Goal: Information Seeking & Learning: Find contact information

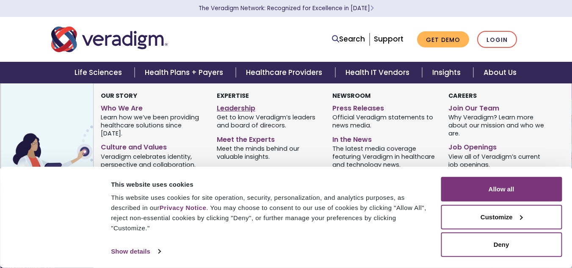
click at [244, 108] on link "Leadership" at bounding box center [268, 107] width 103 height 12
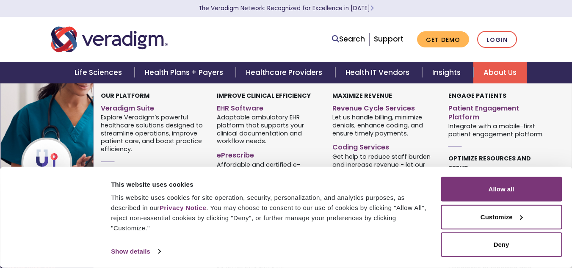
scroll to position [113, 0]
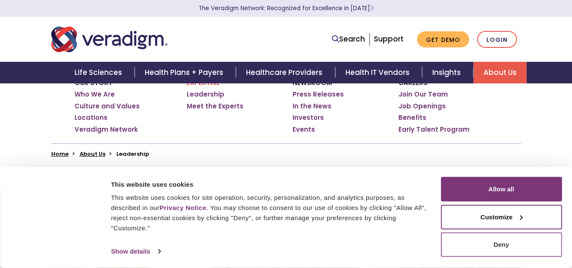
click at [472, 244] on button "Deny" at bounding box center [501, 244] width 121 height 25
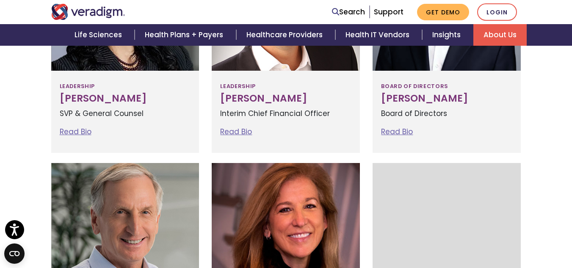
scroll to position [606, 0]
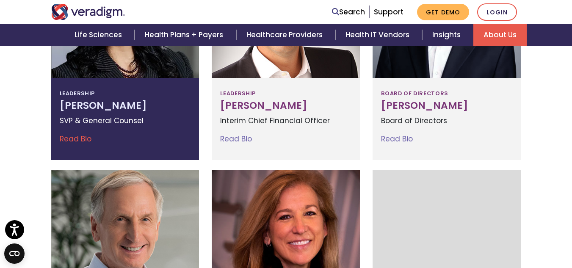
drag, startPoint x: 36, startPoint y: 105, endPoint x: 55, endPoint y: 105, distance: 19.1
click at [55, 105] on div "Filter by: All Leadership Board of Directors Don Trigg Read Bio" at bounding box center [286, 154] width 572 height 978
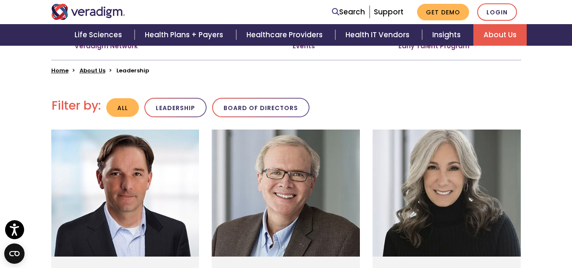
scroll to position [196, 0]
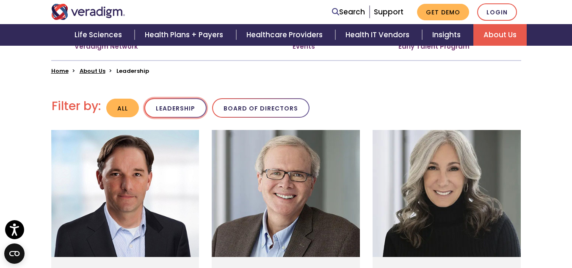
click at [160, 108] on button "Leadership" at bounding box center [175, 108] width 62 height 20
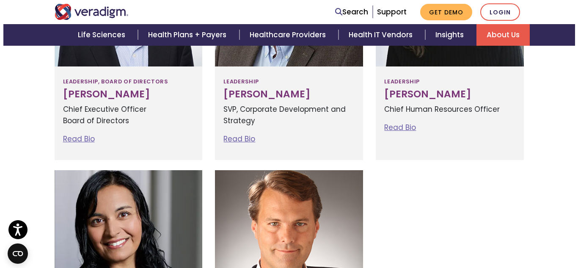
scroll to position [333, 0]
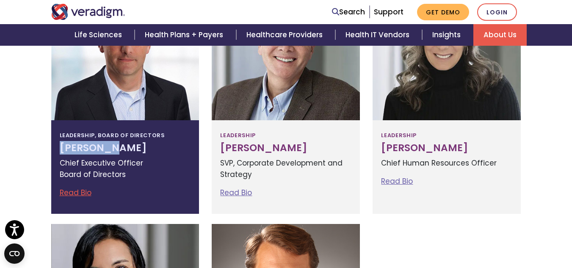
drag, startPoint x: 6, startPoint y: 153, endPoint x: 108, endPoint y: 147, distance: 101.3
click at [108, 147] on div "Filter by: All Leadership Board of Directors Don Trigg Read Bio" at bounding box center [286, 208] width 572 height 540
copy h3 "Don Trigg"
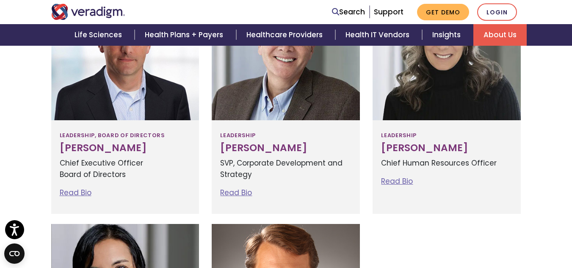
click at [36, 154] on div "Filter by: All Leadership Board of Directors Don Trigg Read Bio" at bounding box center [286, 208] width 572 height 540
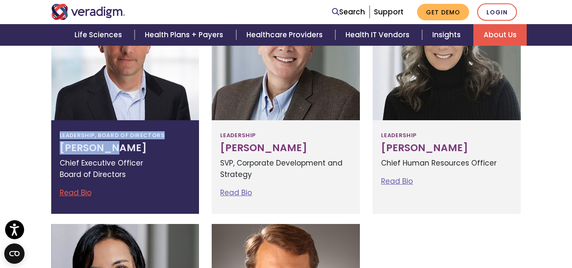
drag, startPoint x: 42, startPoint y: 141, endPoint x: 109, endPoint y: 145, distance: 67.0
click at [109, 145] on div "Filter by: All Leadership Board of Directors Don Trigg Read Bio" at bounding box center [286, 208] width 572 height 540
click at [132, 152] on h3 "Don Trigg" at bounding box center [125, 148] width 131 height 12
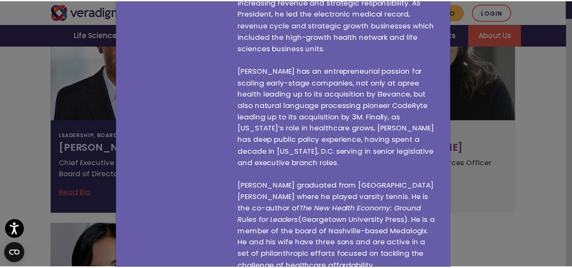
scroll to position [0, 0]
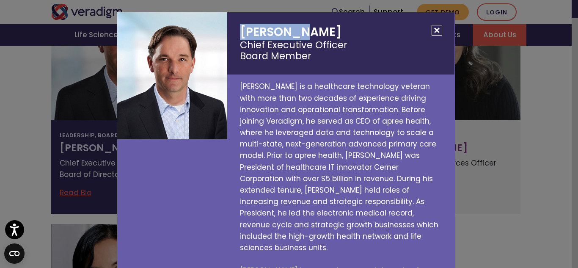
drag, startPoint x: 310, startPoint y: 27, endPoint x: 239, endPoint y: 30, distance: 71.2
click at [239, 30] on h2 "Don Trigg Chief Executive Officer Board Member" at bounding box center [340, 43] width 227 height 62
copy h2 "Don Trigg"
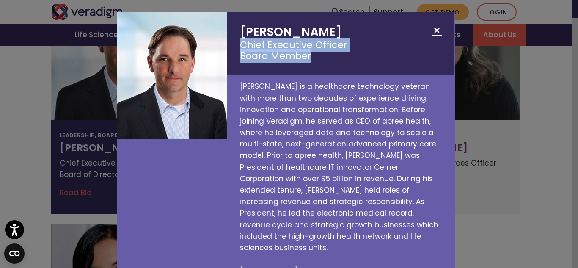
drag, startPoint x: 310, startPoint y: 53, endPoint x: 351, endPoint y: 43, distance: 41.8
click at [351, 43] on small "Chief Executive Officer Board Member" at bounding box center [341, 50] width 202 height 23
drag, startPoint x: 351, startPoint y: 43, endPoint x: 243, endPoint y: 45, distance: 107.5
click at [243, 45] on small "Chief Executive Officer Board Member" at bounding box center [341, 50] width 202 height 23
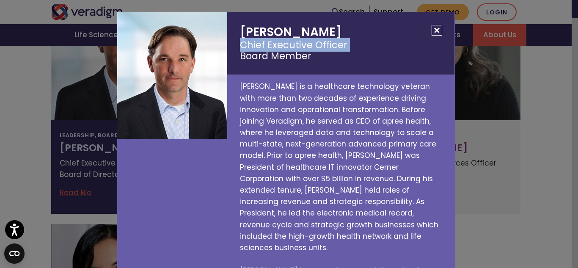
click at [435, 26] on button "Close" at bounding box center [437, 30] width 11 height 11
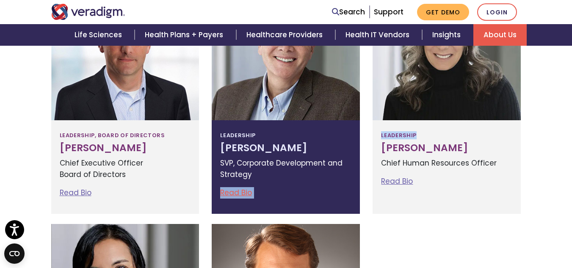
drag, startPoint x: 369, startPoint y: 151, endPoint x: 321, endPoint y: 174, distance: 53.0
click at [321, 174] on div "Filter by: All Leadership Board of Directors Don Trigg" at bounding box center [286, 201] width 483 height 486
click at [321, 174] on p "SVP, Corporate Development and Strategy" at bounding box center [285, 168] width 131 height 23
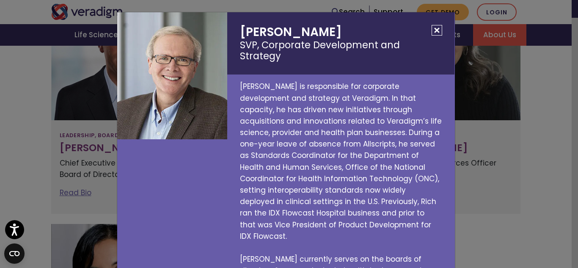
drag, startPoint x: 233, startPoint y: 31, endPoint x: 326, endPoint y: 31, distance: 93.6
click at [326, 31] on h2 "Richard Elmore SVP, Corporate Development and Strategy" at bounding box center [340, 43] width 227 height 62
copy h2 "Richard Elmore"
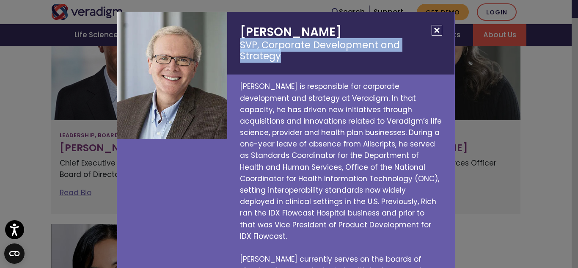
drag, startPoint x: 234, startPoint y: 43, endPoint x: 437, endPoint y: 46, distance: 203.7
click at [437, 46] on h2 "Richard Elmore SVP, Corporate Development and Strategy" at bounding box center [340, 43] width 227 height 62
copy small "SVP, Corporate Development and Strategy"
click at [432, 29] on button "Close" at bounding box center [437, 30] width 11 height 11
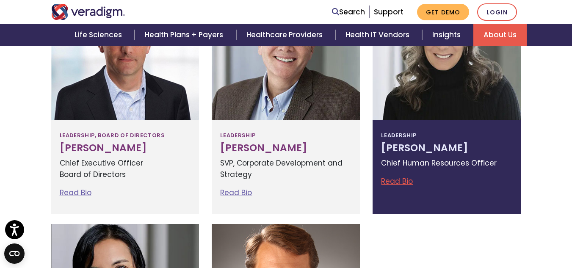
click at [441, 102] on div at bounding box center [447, 56] width 148 height 127
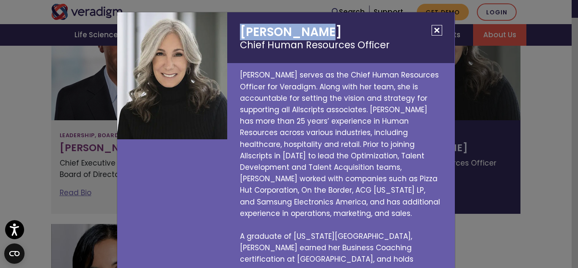
drag, startPoint x: 233, startPoint y: 33, endPoint x: 332, endPoint y: 29, distance: 99.1
click at [332, 29] on h2 "Lisa Hammond Chief Human Resources Officer" at bounding box center [340, 37] width 227 height 51
copy h2 "Lisa Hammond"
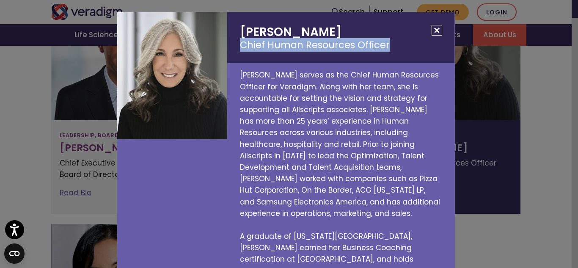
drag, startPoint x: 231, startPoint y: 45, endPoint x: 394, endPoint y: 46, distance: 163.4
click at [394, 46] on h2 "Lisa Hammond Chief Human Resources Officer" at bounding box center [340, 37] width 227 height 51
copy small "Chief Human Resources Officer"
click at [434, 31] on button "Close" at bounding box center [437, 30] width 11 height 11
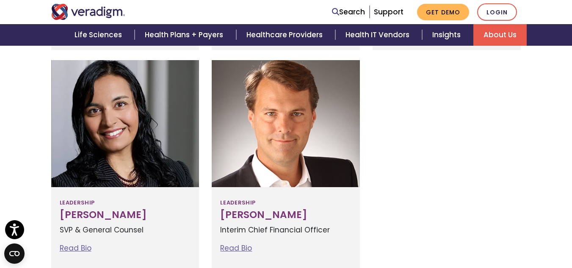
scroll to position [498, 0]
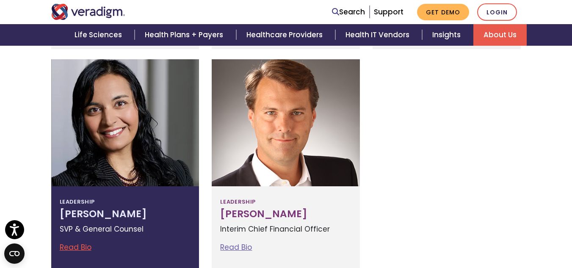
drag, startPoint x: 42, startPoint y: 220, endPoint x: 135, endPoint y: 215, distance: 93.3
click at [135, 215] on div "Filter by: All Leadership Board of Directors Don Trigg Read Bio" at bounding box center [286, 43] width 572 height 540
copy h3 "Tejal Vakharia"
drag, startPoint x: 164, startPoint y: 232, endPoint x: 59, endPoint y: 231, distance: 105.0
click at [59, 231] on div "Leadership Tejal Vakharia SVP & General Counsel Read Bio Tejal Vakharia SVP & G…" at bounding box center [125, 227] width 148 height 82
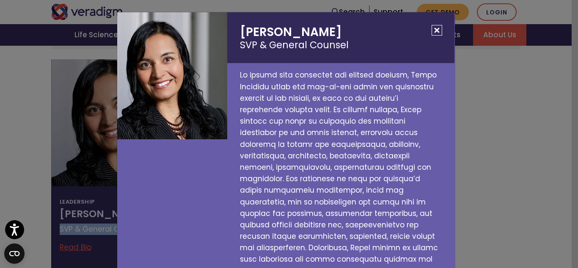
copy p "SVP & General Counsel"
click at [426, 32] on h2 "Tejal Vakharia SVP & General Counsel" at bounding box center [340, 37] width 227 height 51
click at [432, 28] on button "Close" at bounding box center [437, 30] width 11 height 11
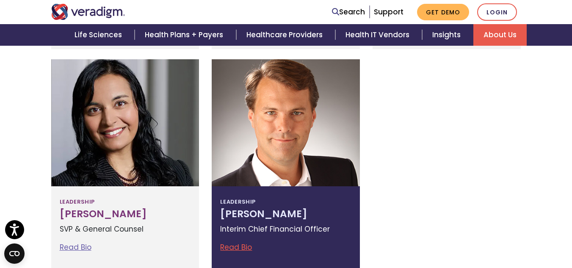
drag, startPoint x: 316, startPoint y: 210, endPoint x: 219, endPoint y: 215, distance: 96.7
click at [219, 215] on div "Leadership Lee Westerfield Interim Chief Financial Officer Read Bio Lee Westerf…" at bounding box center [286, 227] width 148 height 82
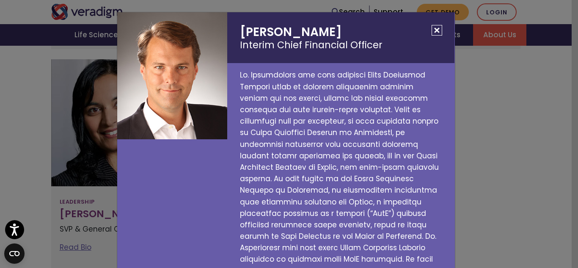
copy h3 "Lee Westerfield"
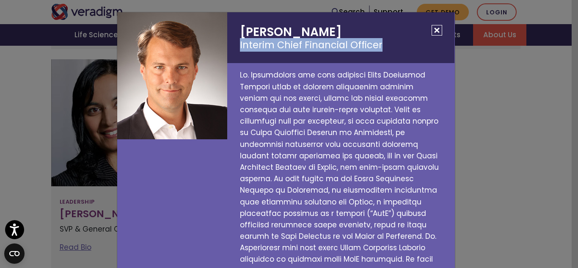
drag, startPoint x: 390, startPoint y: 41, endPoint x: 236, endPoint y: 46, distance: 153.3
click at [236, 46] on h2 "Lee Westerfield Interim Chief Financial Officer" at bounding box center [340, 37] width 227 height 51
copy small "Interim Chief Financial Officer"
click at [432, 30] on button "Close" at bounding box center [437, 30] width 11 height 11
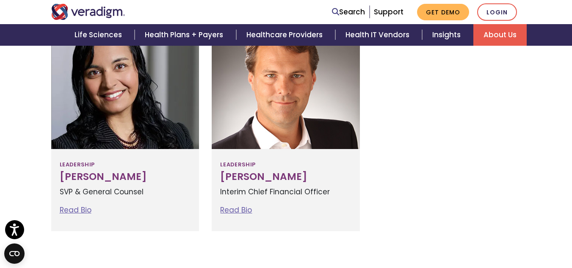
scroll to position [534, 0]
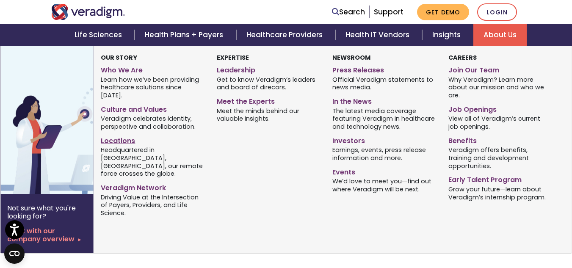
click at [127, 133] on link "Locations" at bounding box center [152, 139] width 103 height 12
